Goal: Download file/media

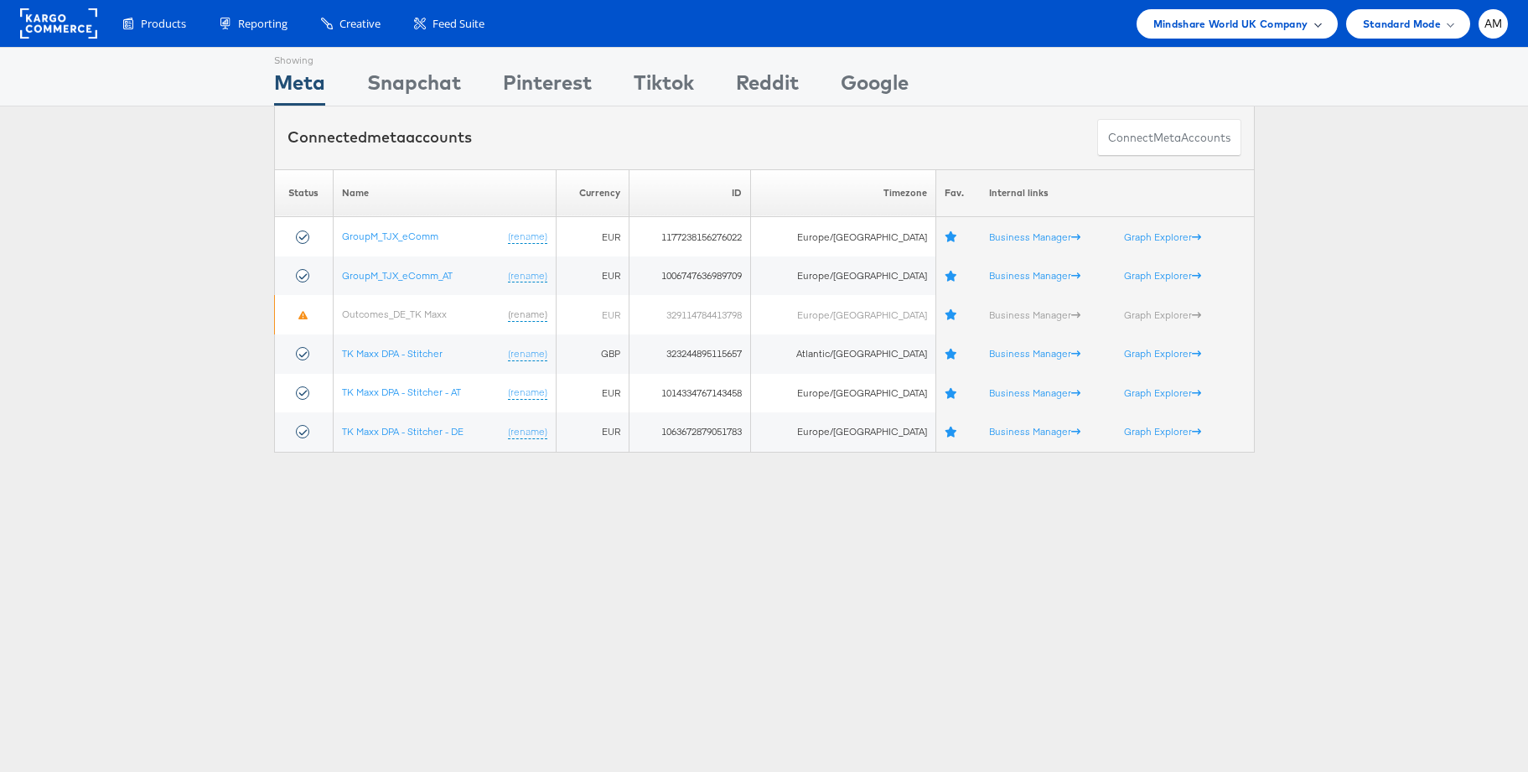
click at [1211, 27] on span "Mindshare World UK Company" at bounding box center [1230, 24] width 155 height 18
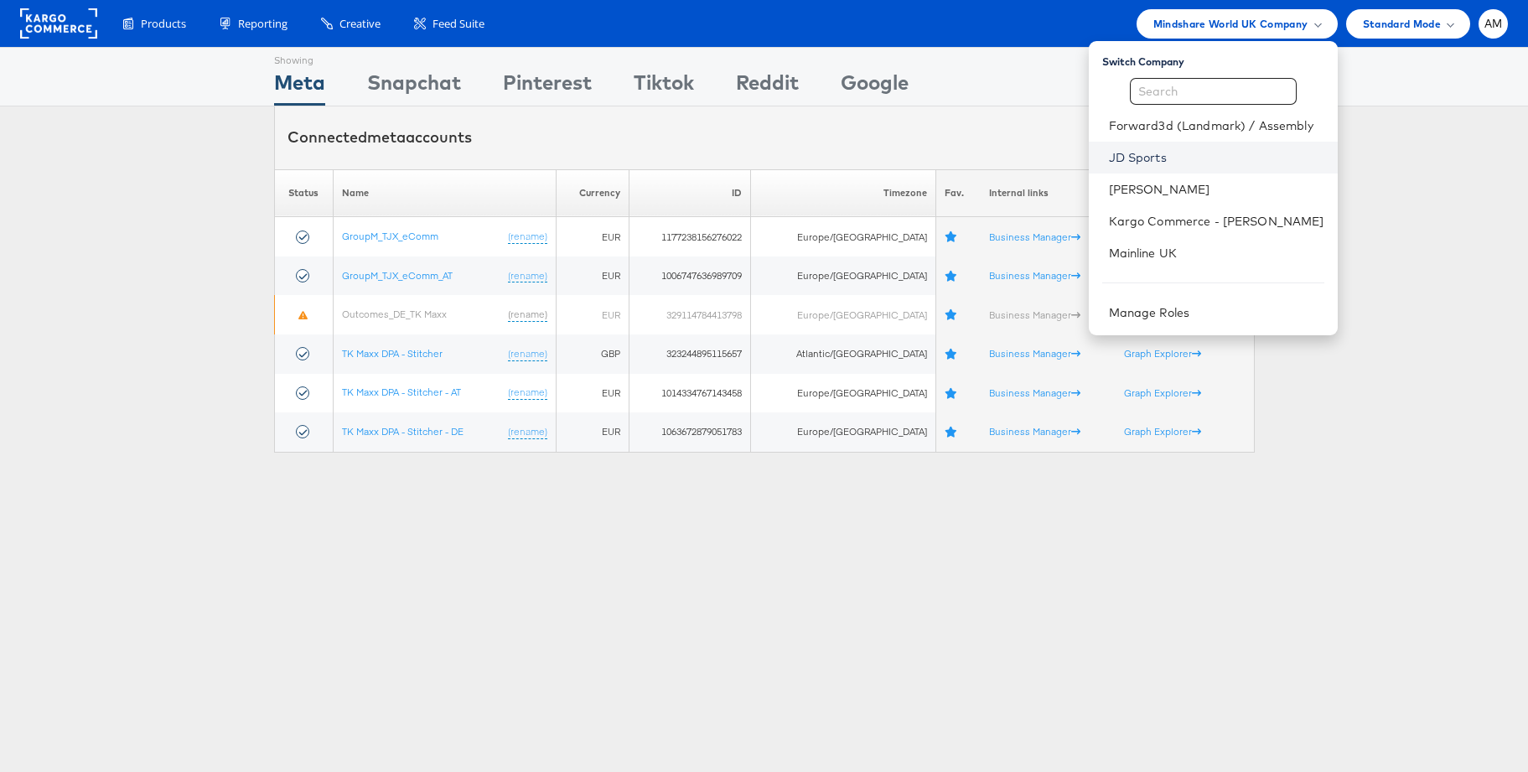
click at [1132, 154] on link "JD Sports" at bounding box center [1216, 157] width 215 height 17
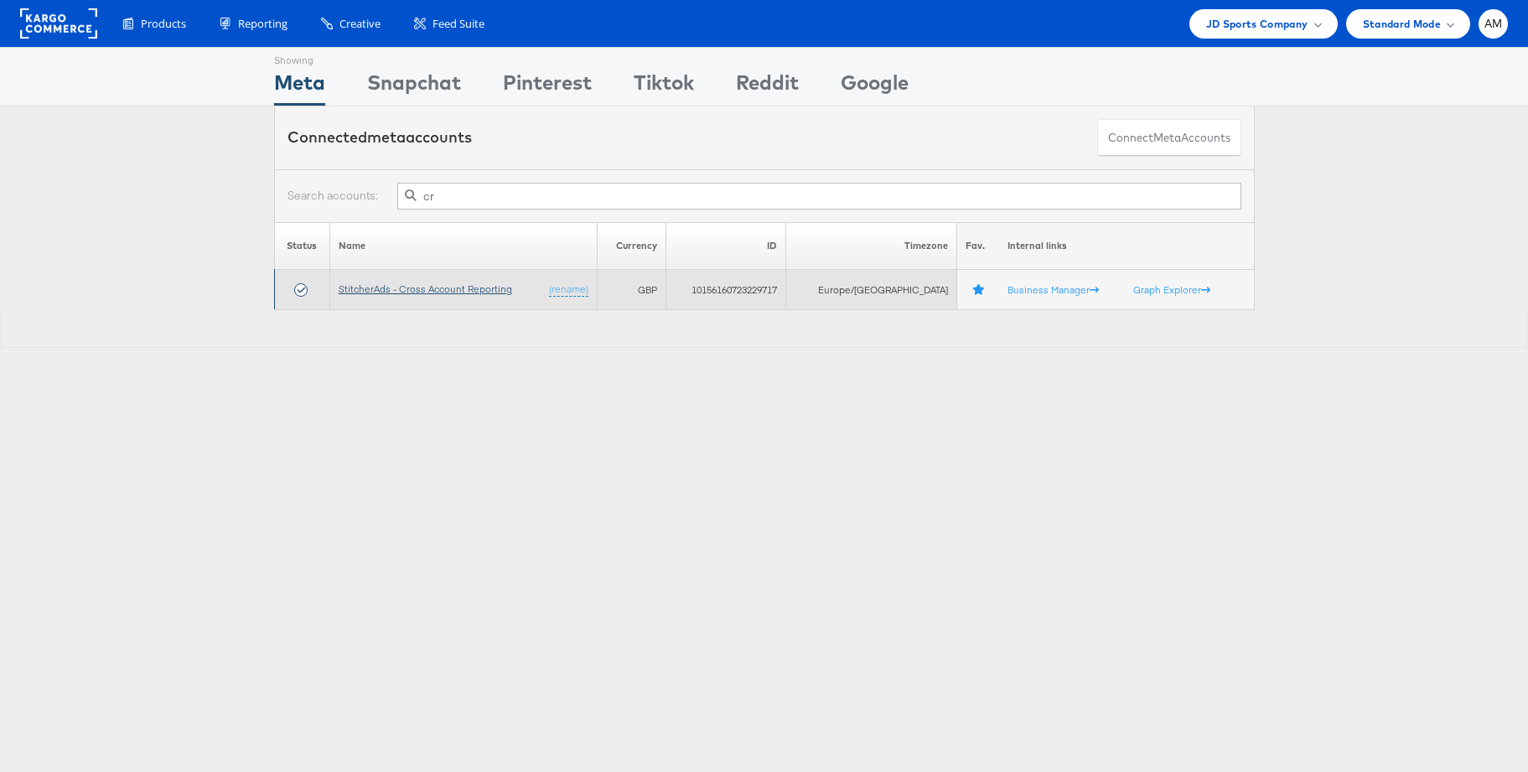
type input "cr"
click at [435, 287] on link "StitcherAds - Cross Account Reporting" at bounding box center [425, 288] width 173 height 13
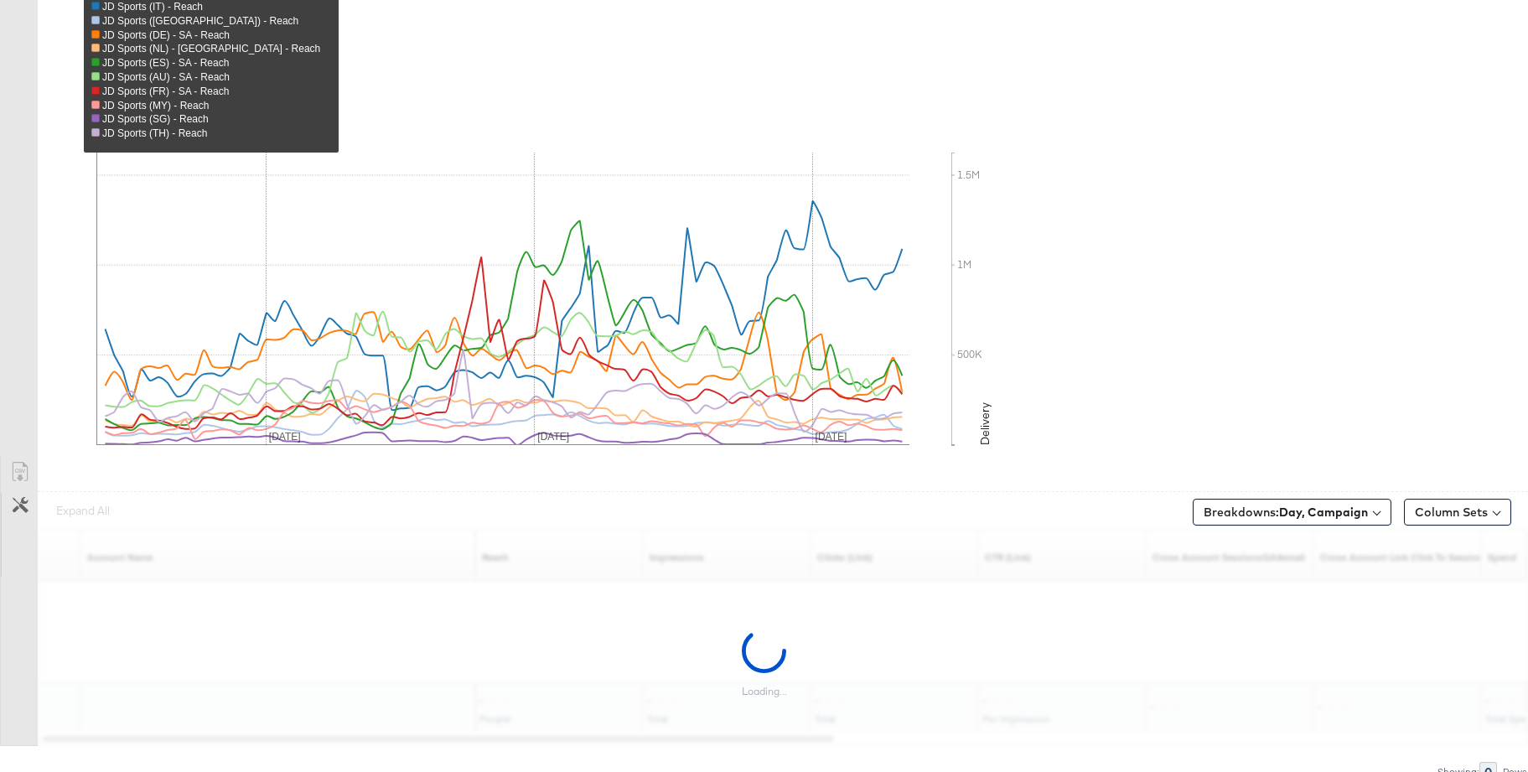
scroll to position [647, 0]
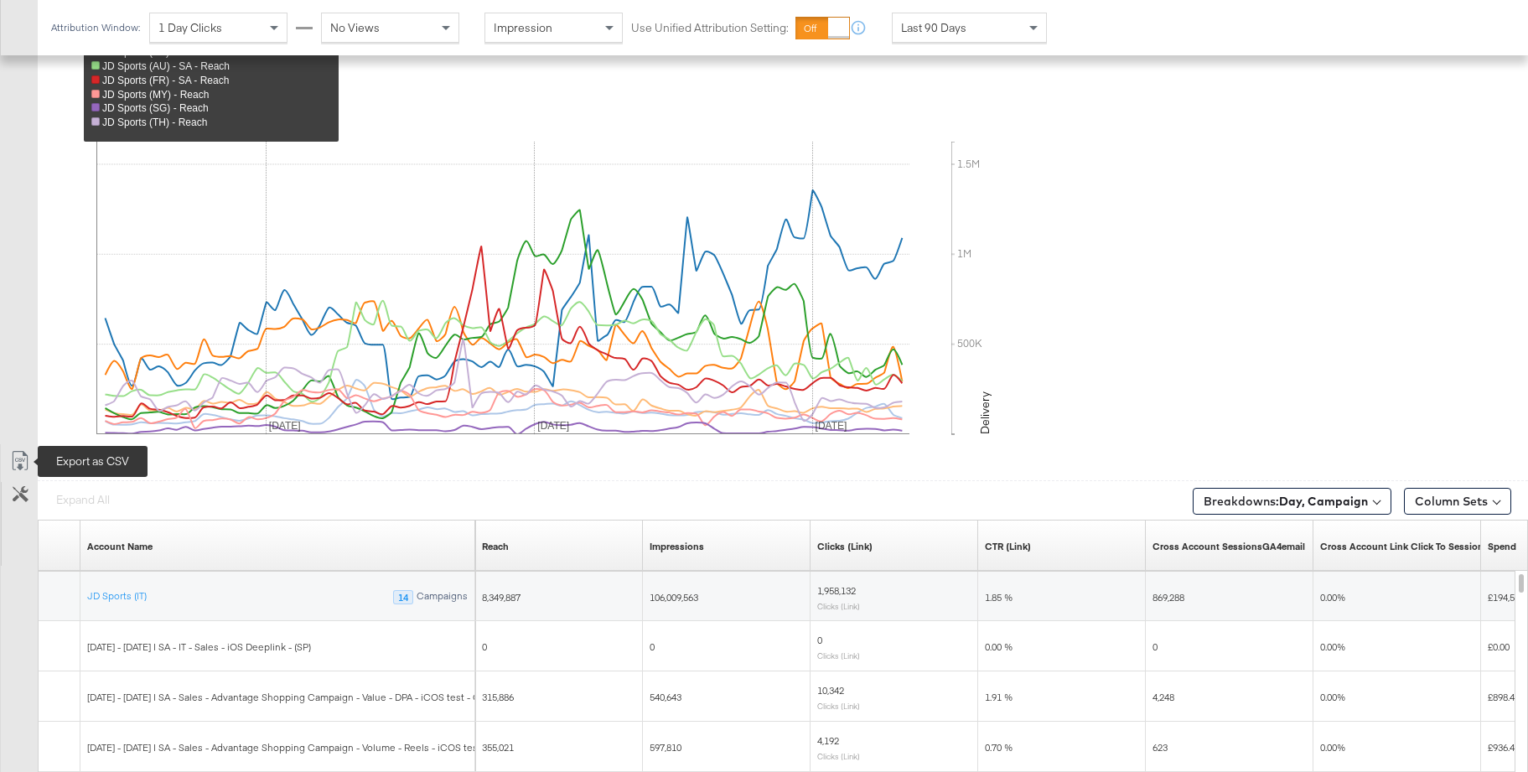
click at [24, 461] on icon at bounding box center [20, 461] width 20 height 20
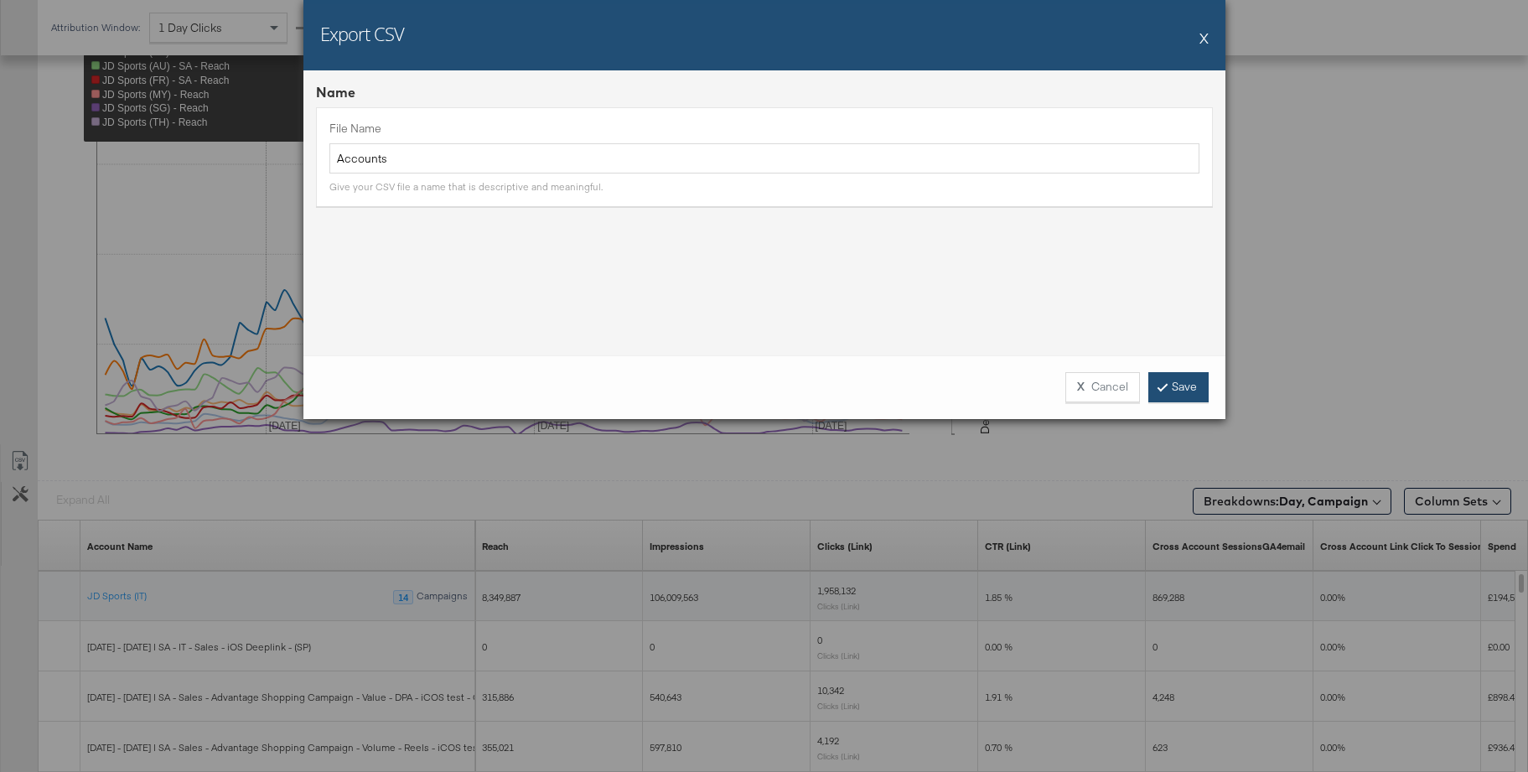
click at [1170, 381] on link "Save" at bounding box center [1178, 387] width 60 height 30
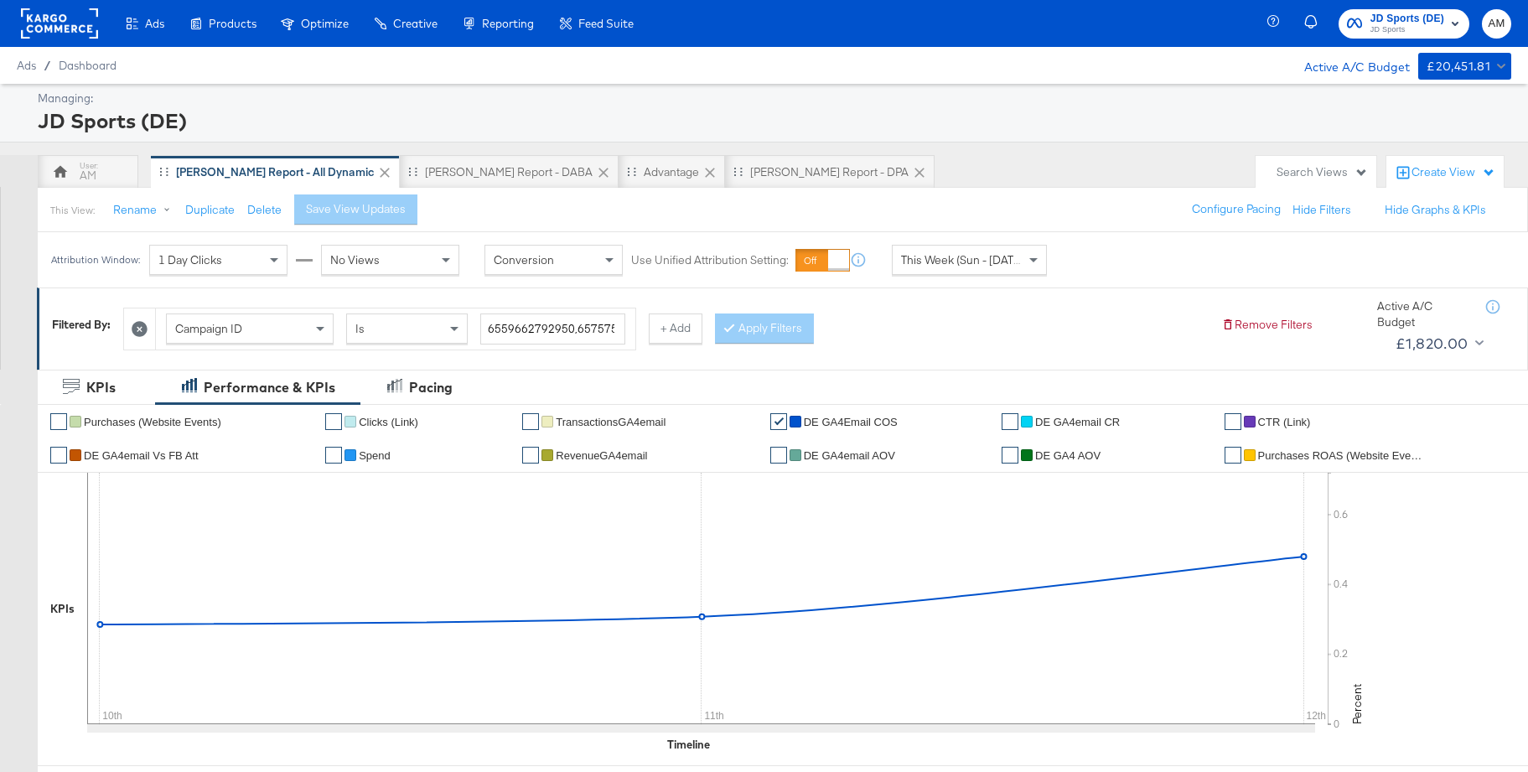
scroll to position [4, 0]
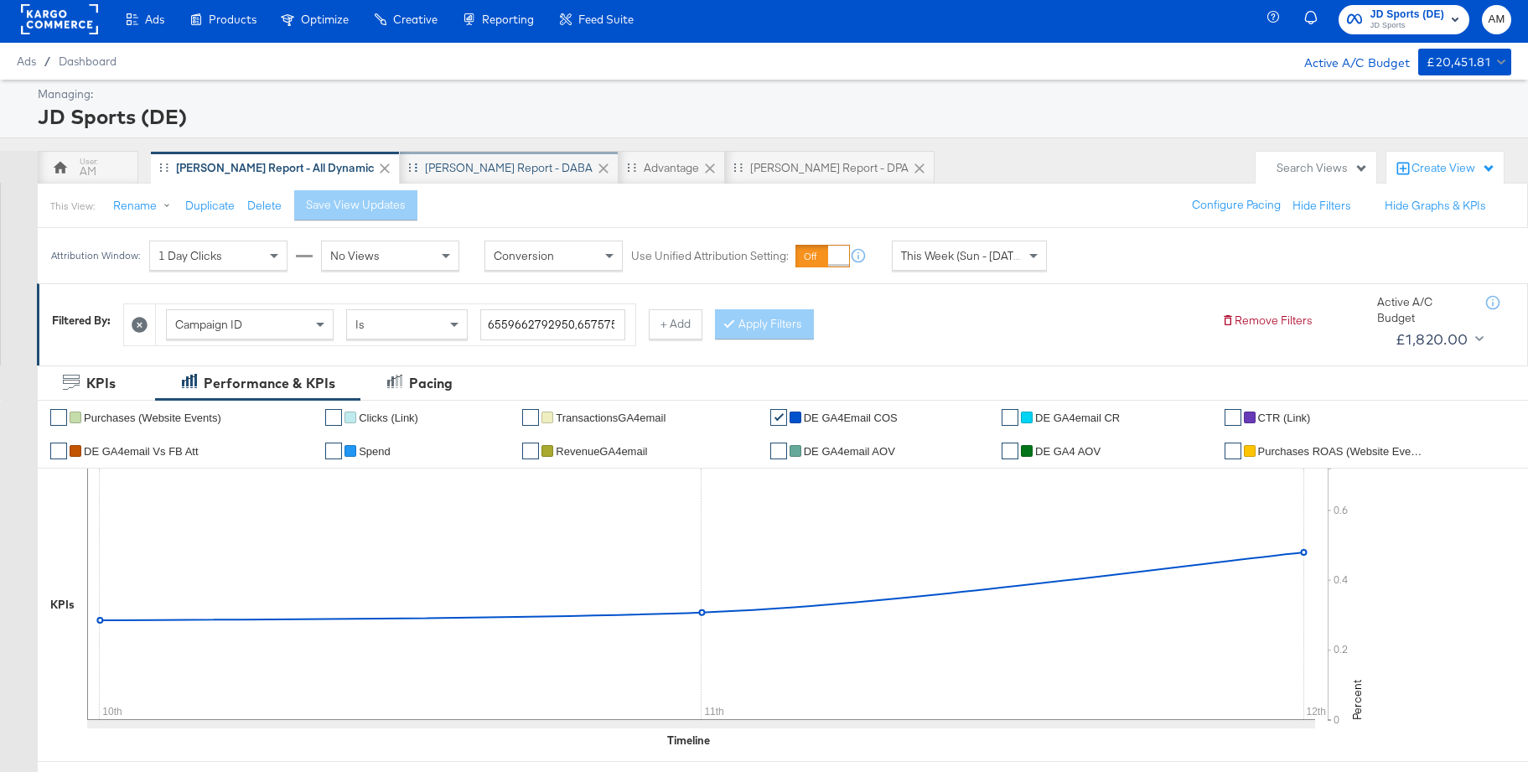
click at [437, 161] on div "[PERSON_NAME] Report - DABA" at bounding box center [509, 168] width 168 height 16
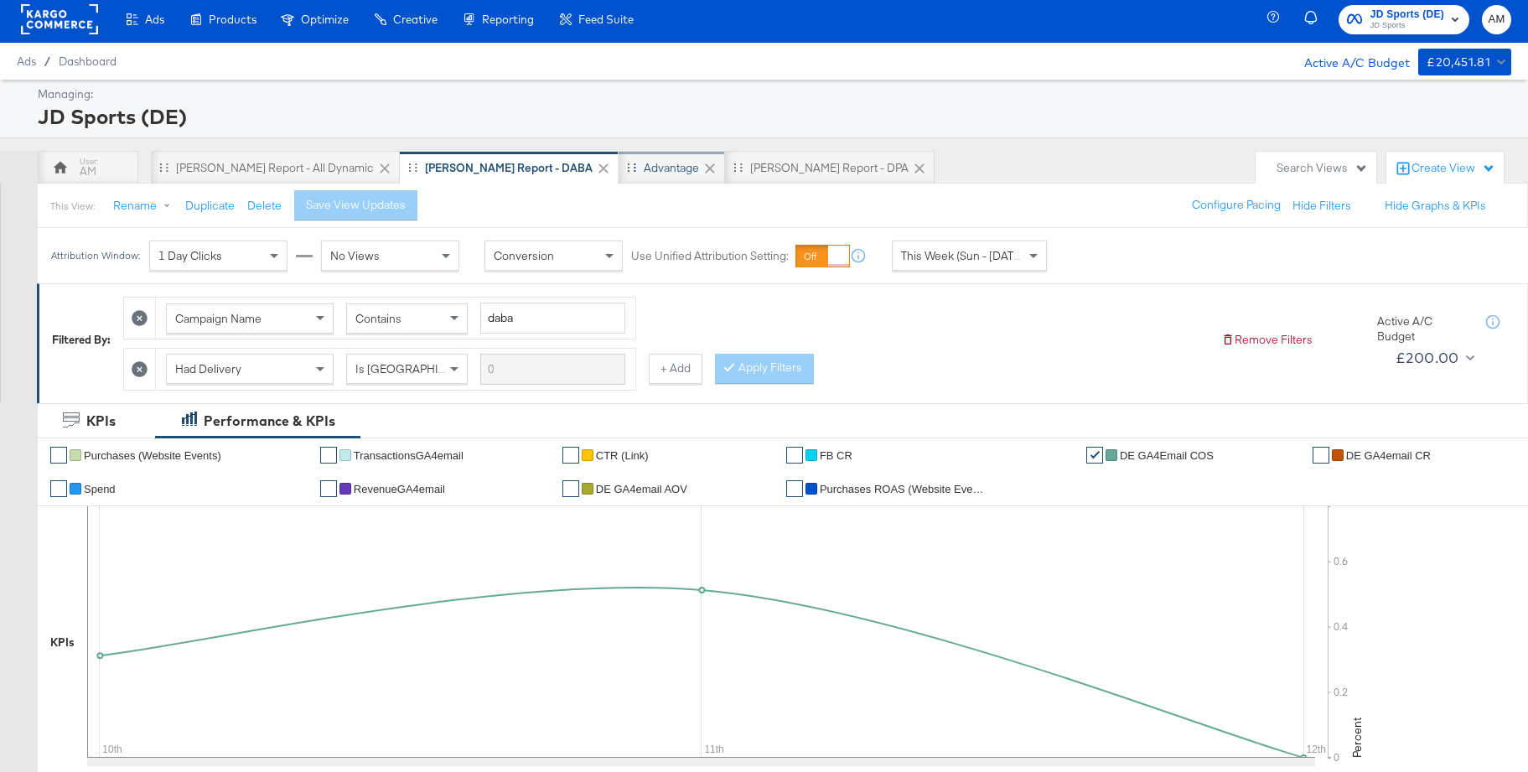
click at [644, 174] on div "Advantage" at bounding box center [671, 168] width 55 height 16
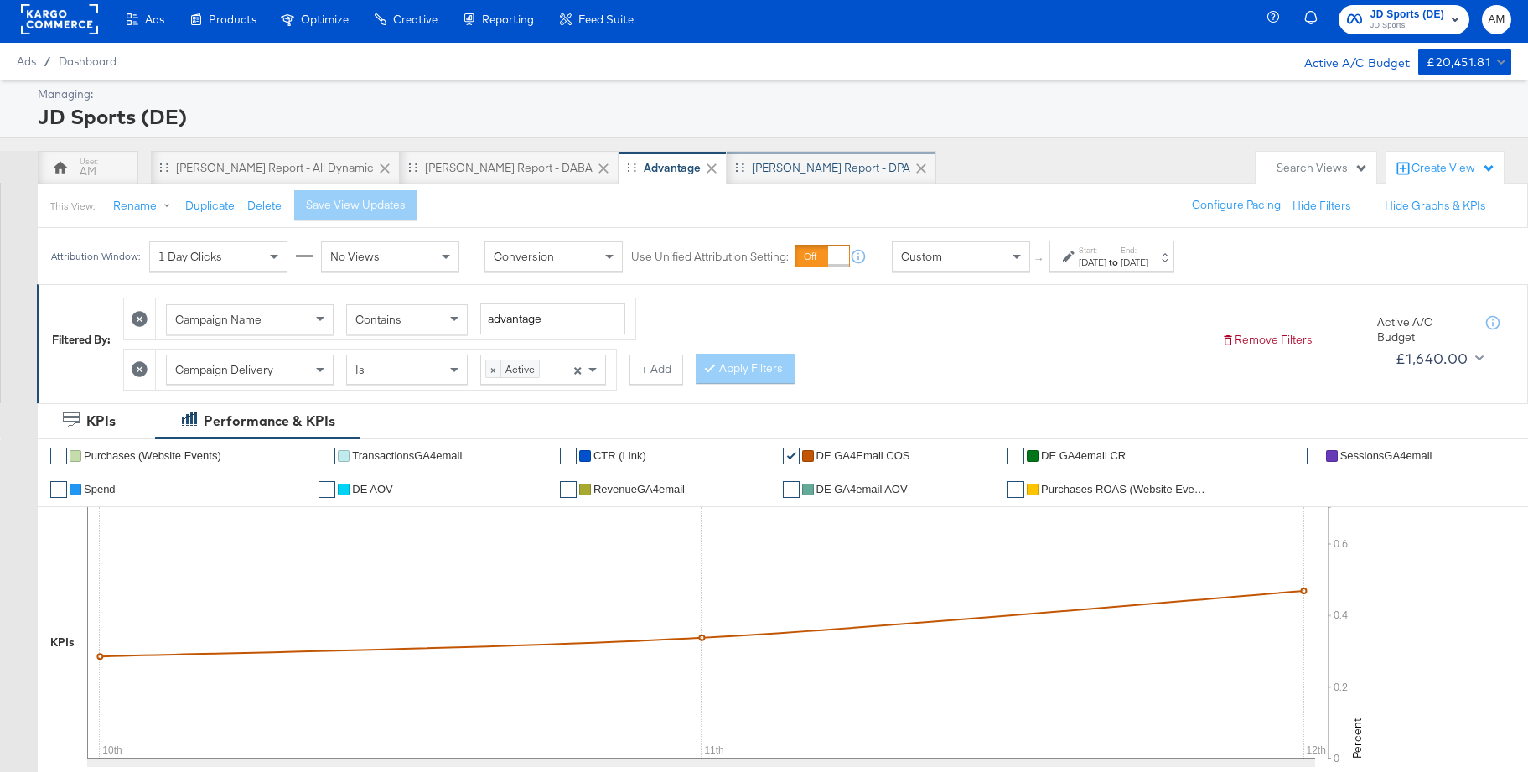
click at [752, 170] on div "[PERSON_NAME] Report - DPA" at bounding box center [831, 168] width 158 height 16
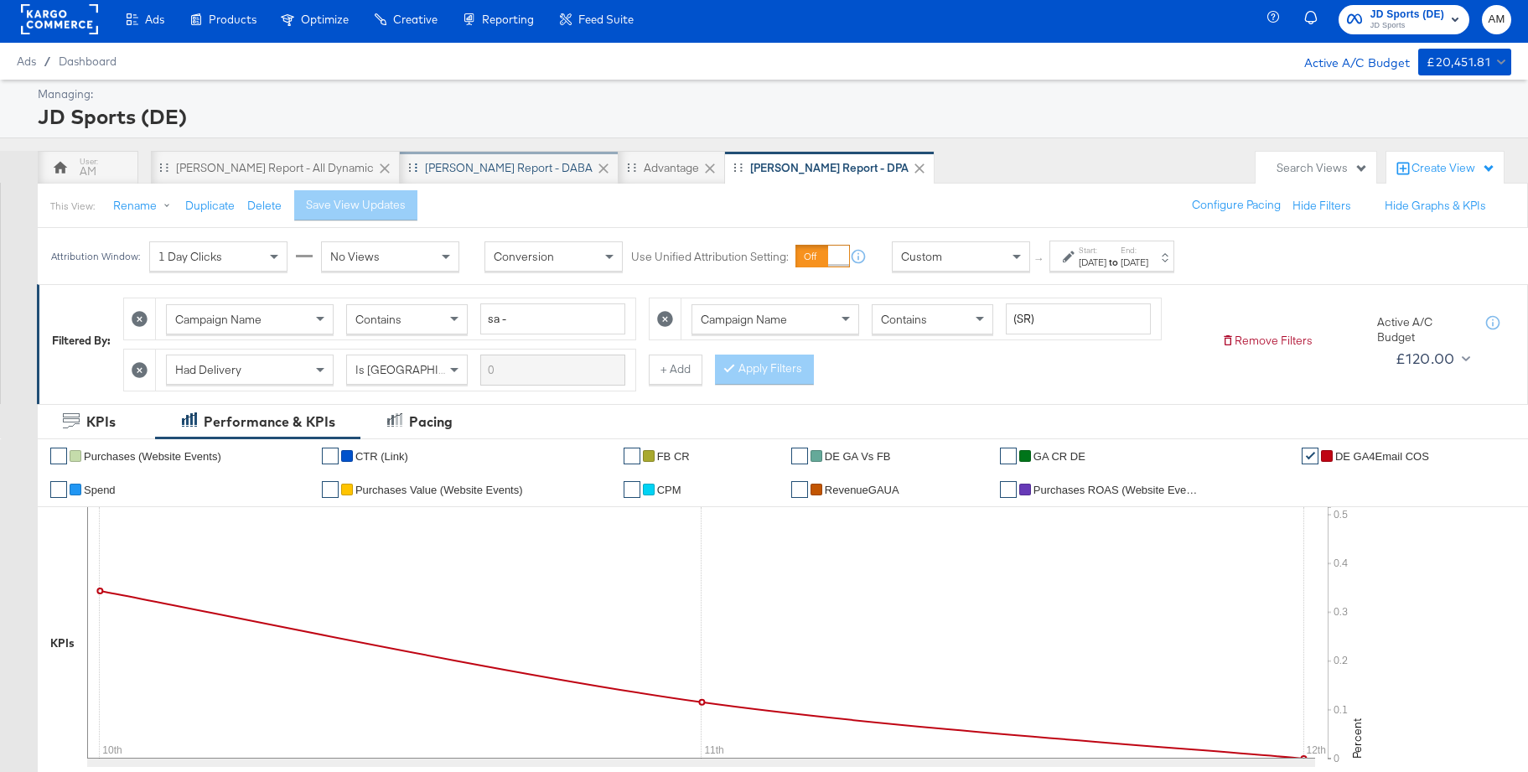
click at [462, 170] on div "[PERSON_NAME] Report - DABA" at bounding box center [509, 168] width 168 height 16
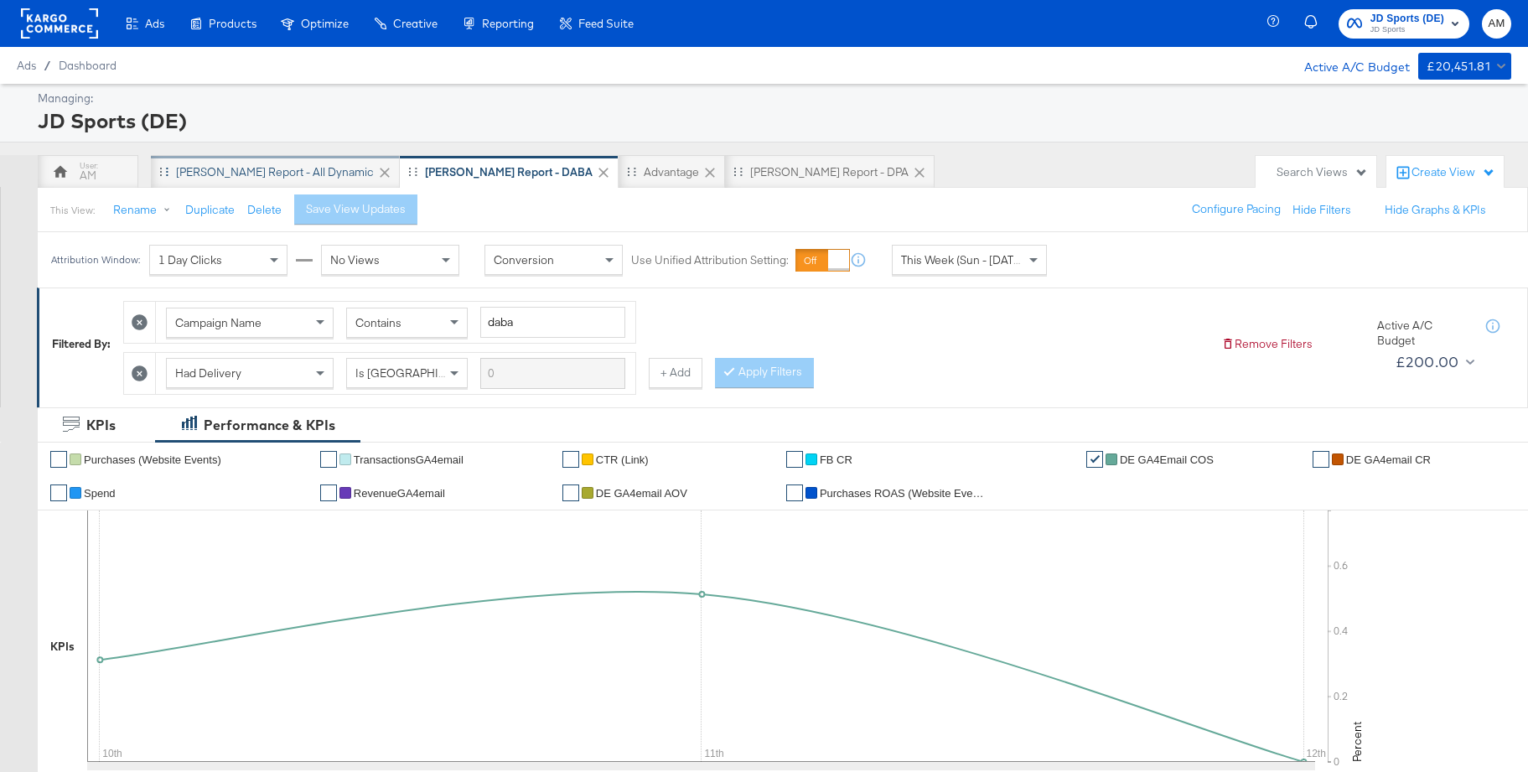
click at [247, 177] on div "[PERSON_NAME] Report - All Dynamic" at bounding box center [275, 172] width 198 height 16
